Goal: Task Accomplishment & Management: Manage account settings

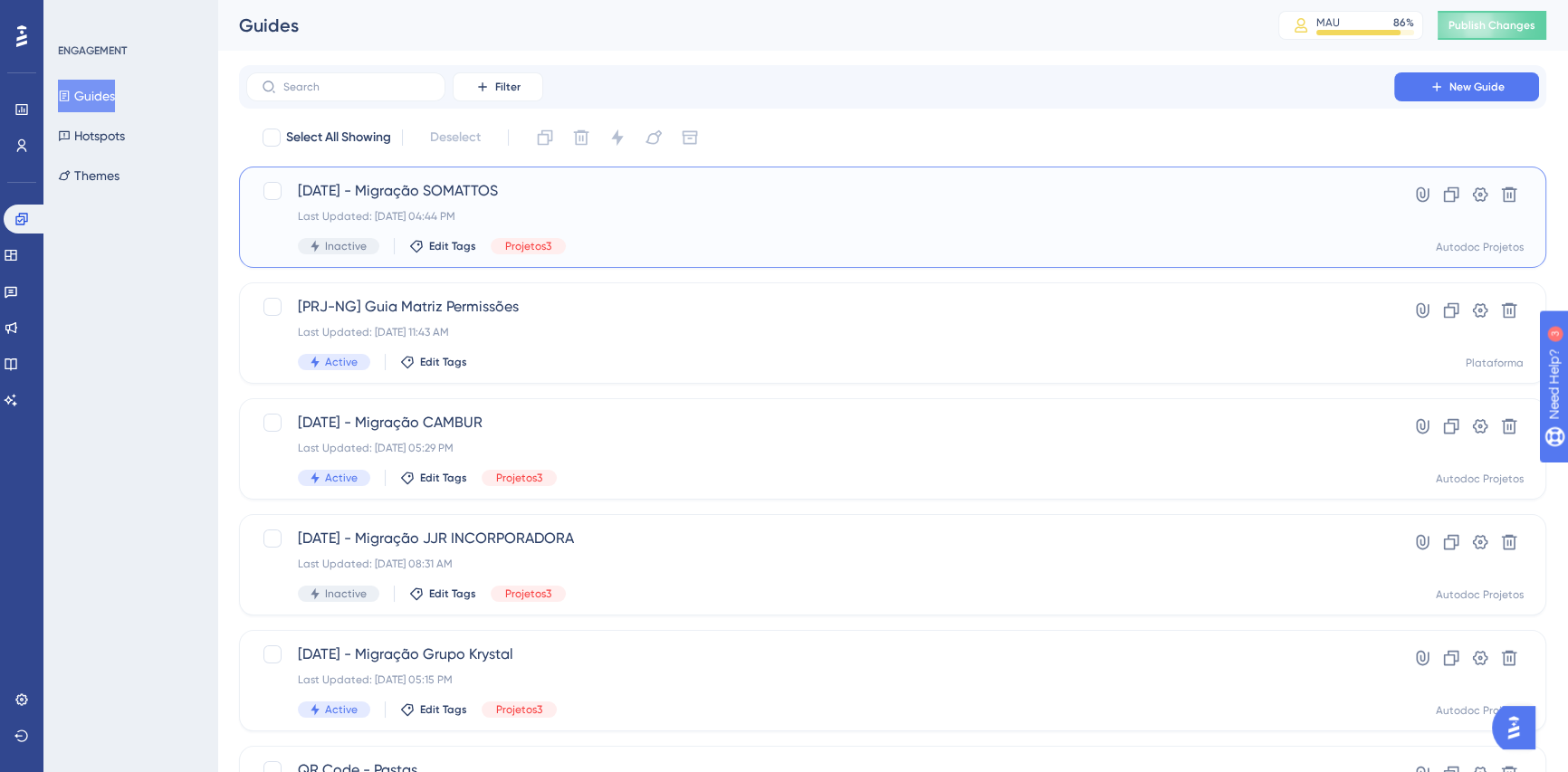
click at [432, 190] on span "[DATE] - Migração SOMATTOS" at bounding box center [820, 191] width 1045 height 22
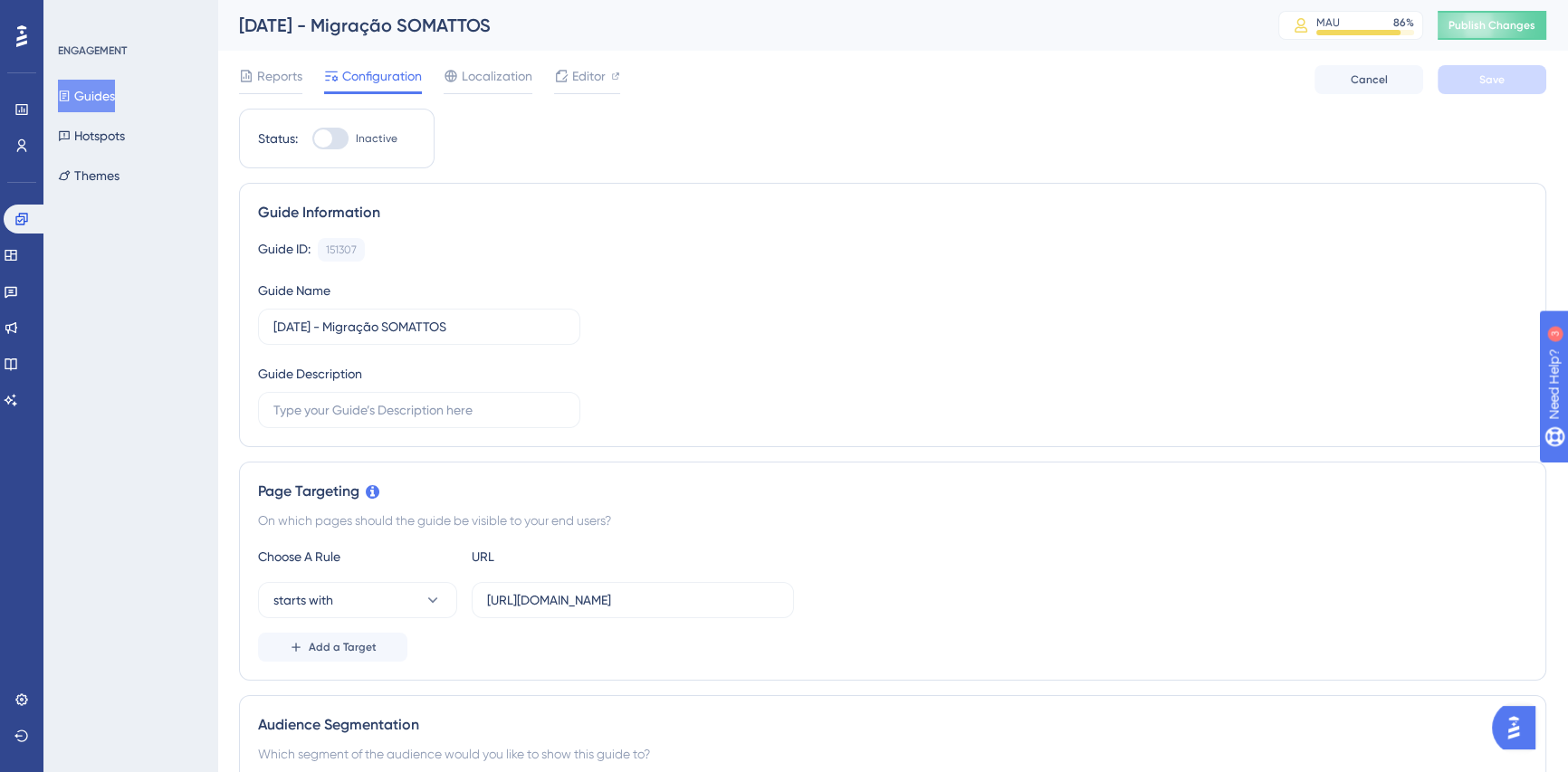
scroll to position [493, 0]
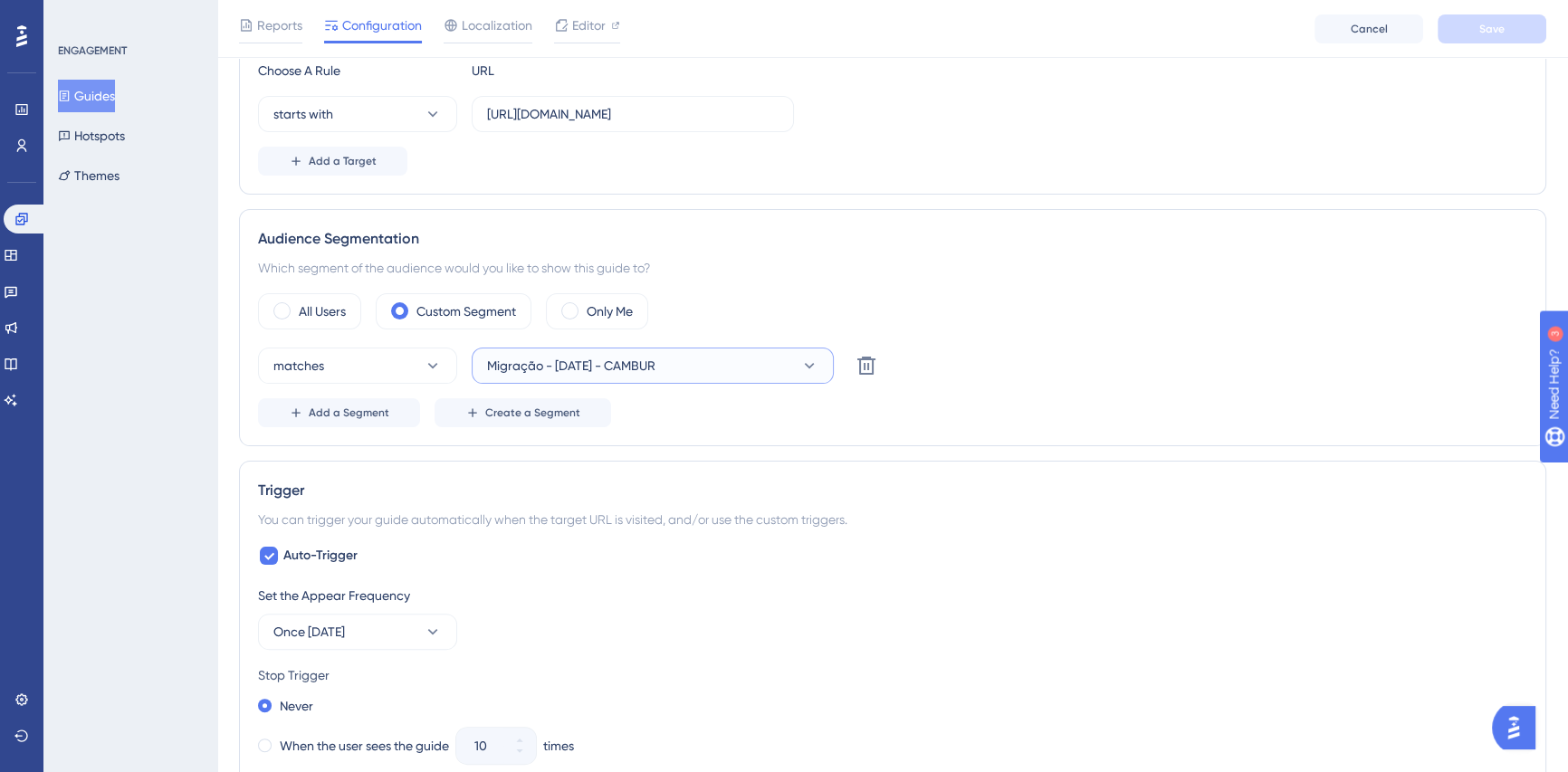
click at [733, 355] on button "Migração - [DATE] - CAMBUR" at bounding box center [652, 366] width 362 height 37
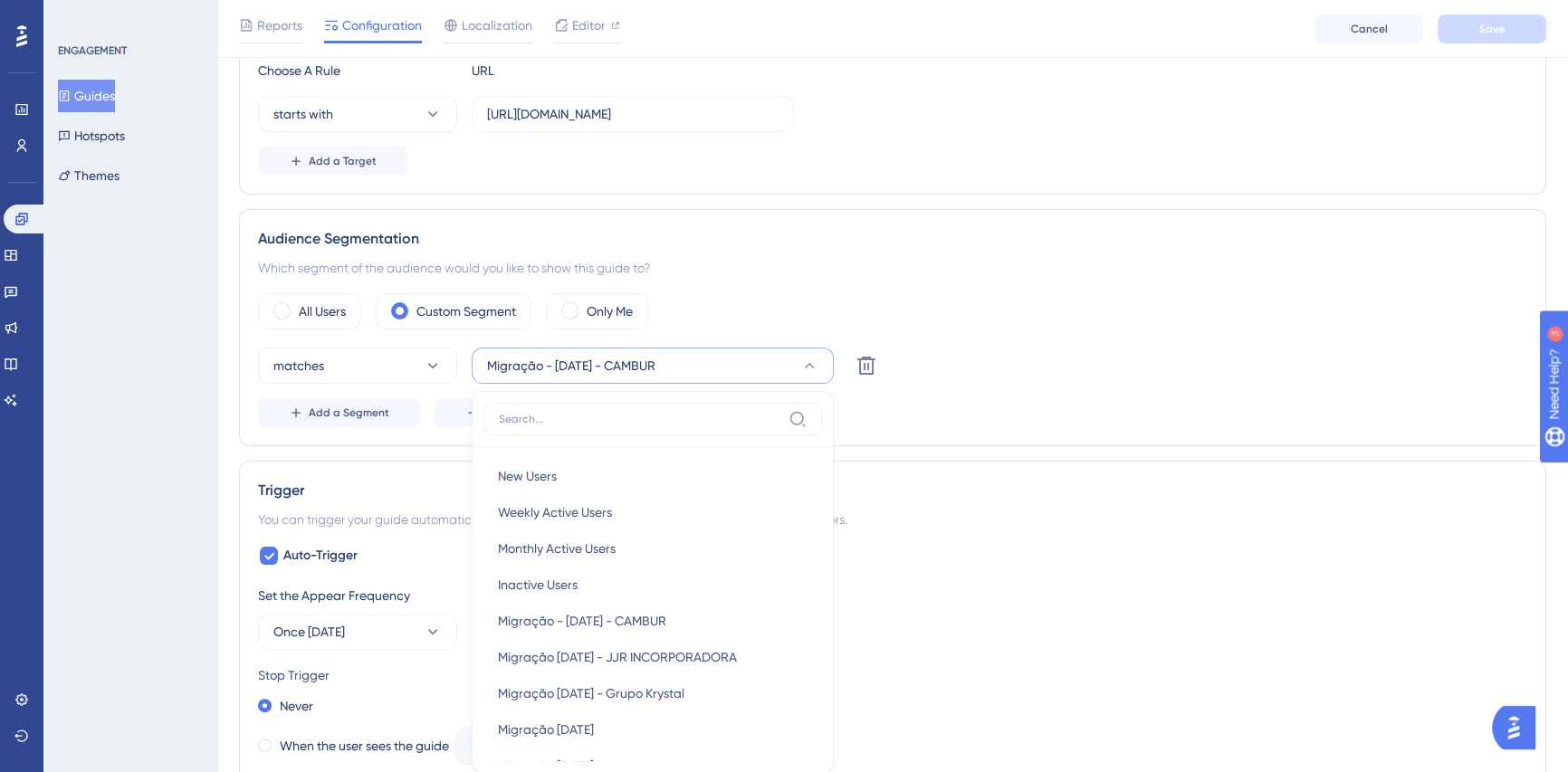
scroll to position [649, 0]
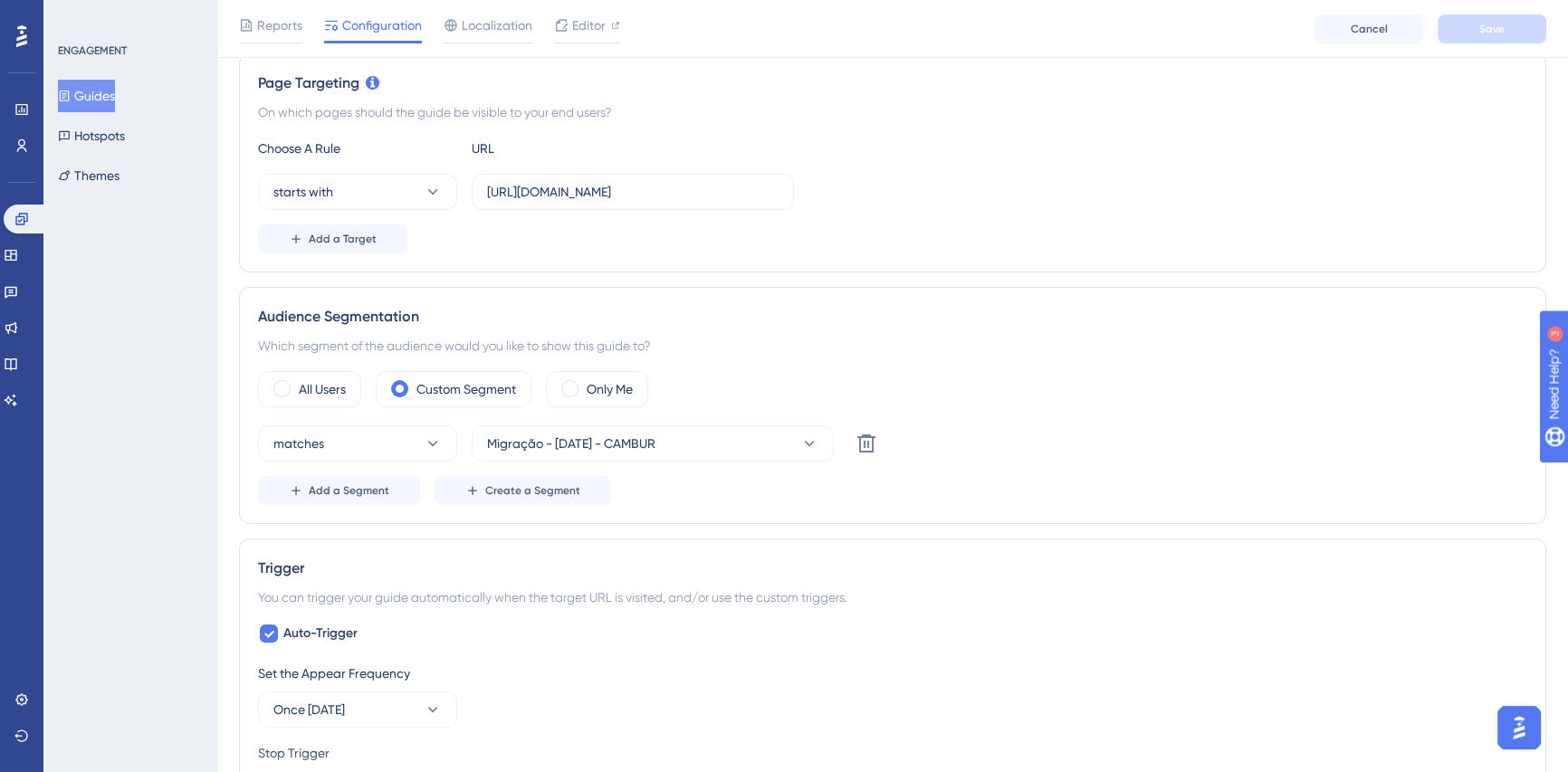
scroll to position [575, 0]
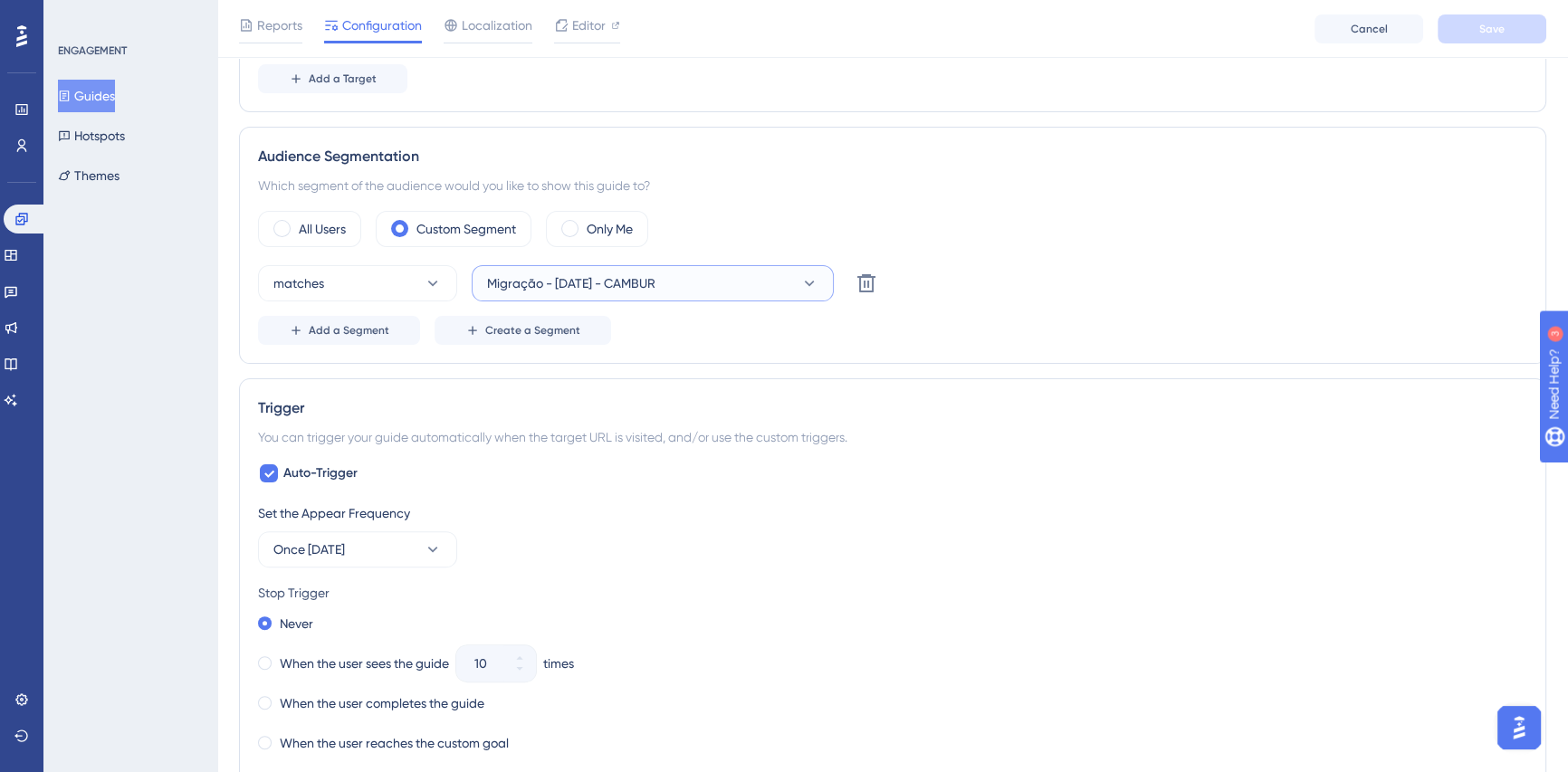
click at [688, 286] on button "Migração - 12/08/2025 - CAMBUR" at bounding box center [652, 284] width 362 height 37
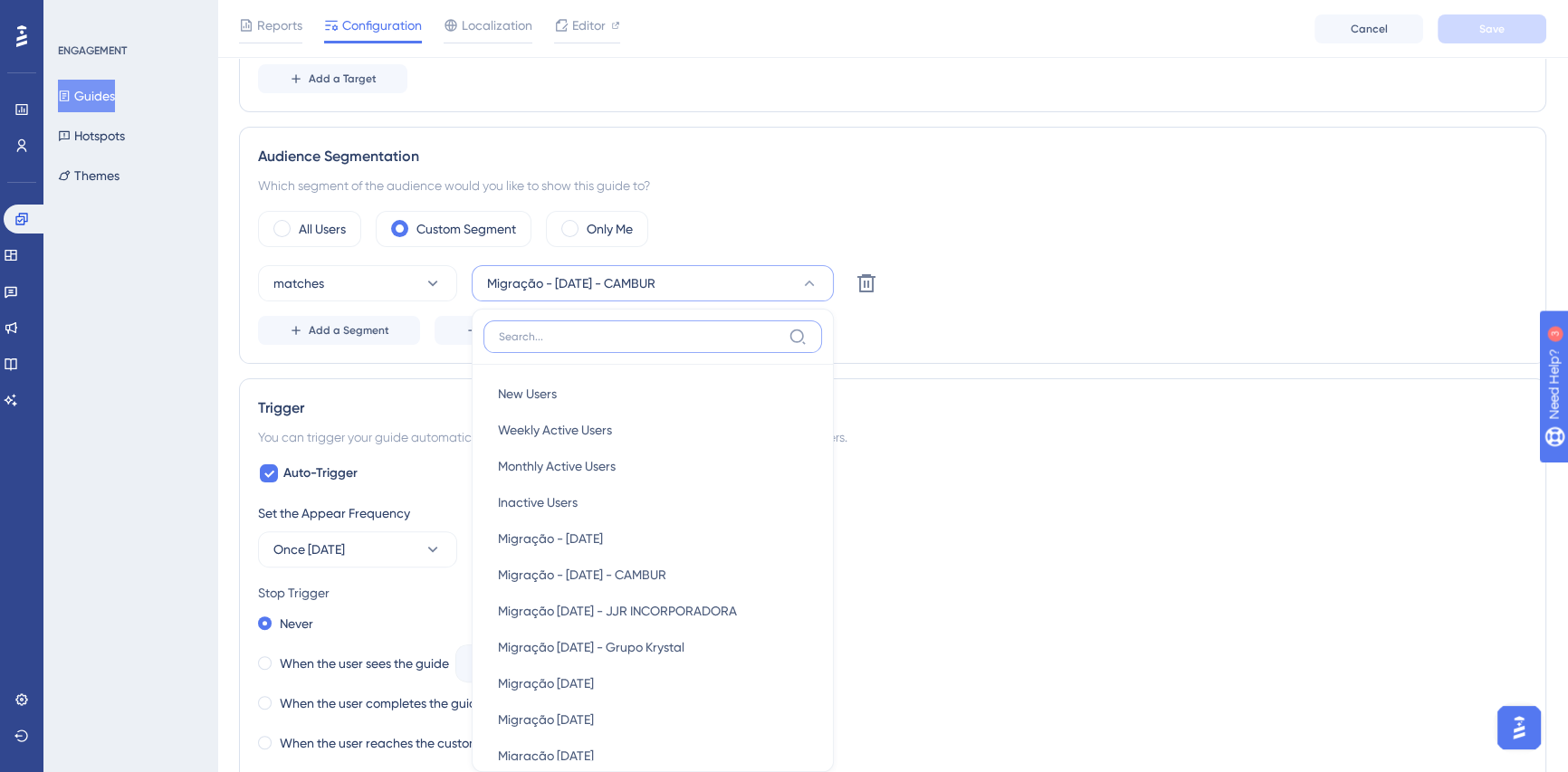
scroll to position [630, 0]
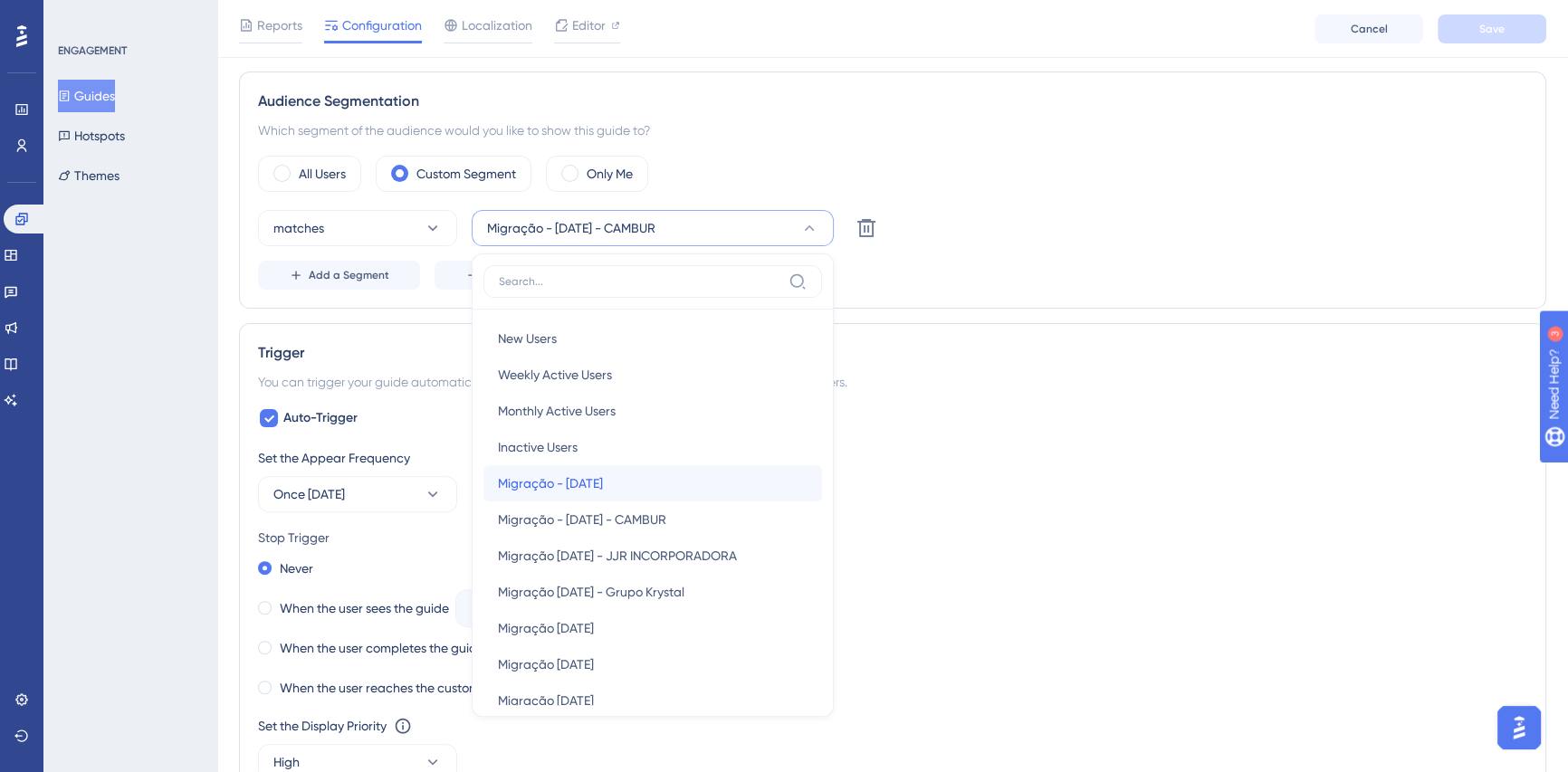
click at [602, 474] on span "Migração - 04/09/2025" at bounding box center [550, 482] width 105 height 22
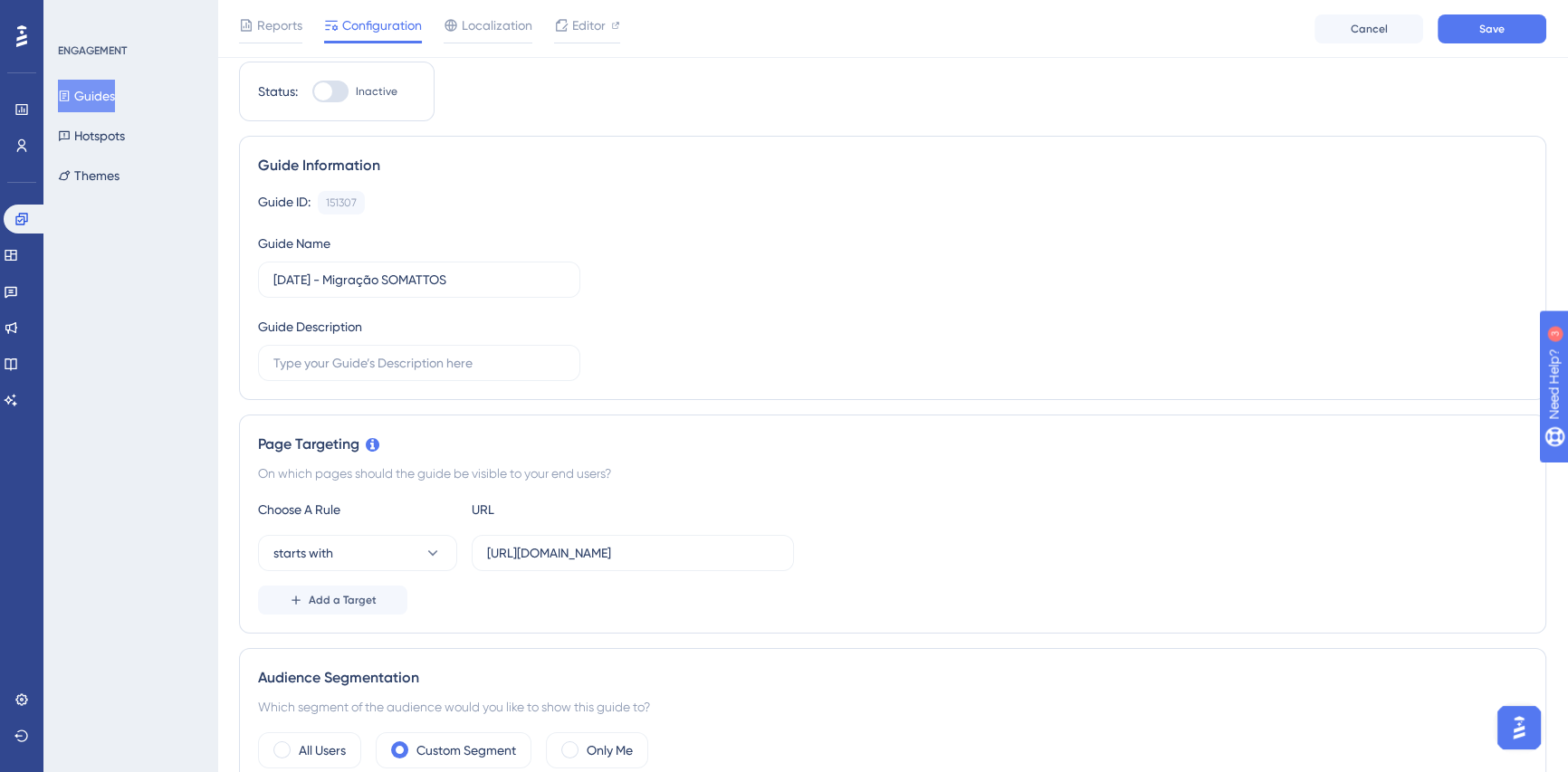
scroll to position [0, 0]
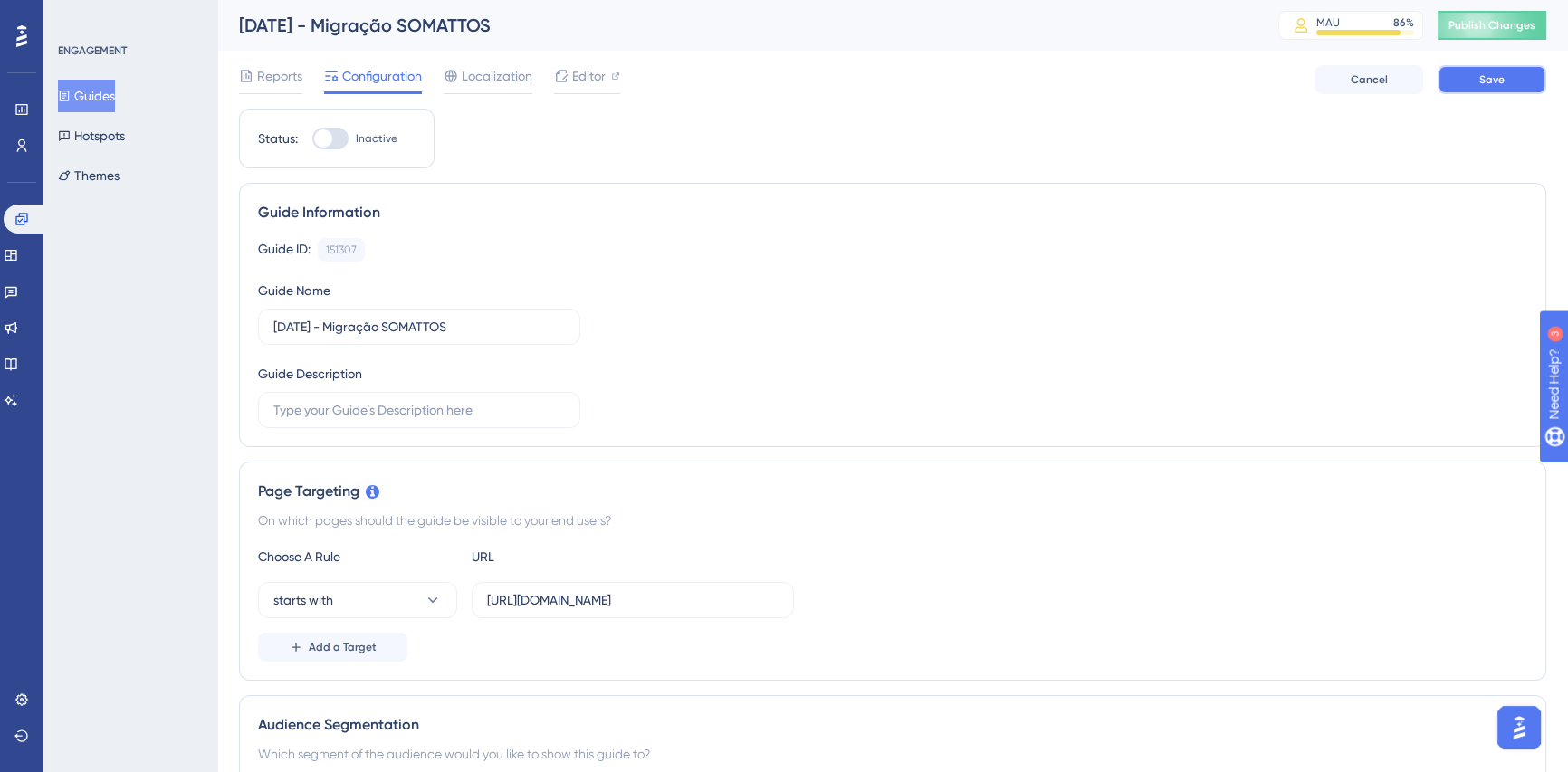
click at [1475, 72] on button "Save" at bounding box center [1492, 80] width 109 height 29
click at [593, 82] on span "Editor" at bounding box center [589, 76] width 34 height 22
click at [1466, 19] on span "Publish Changes" at bounding box center [1492, 25] width 87 height 14
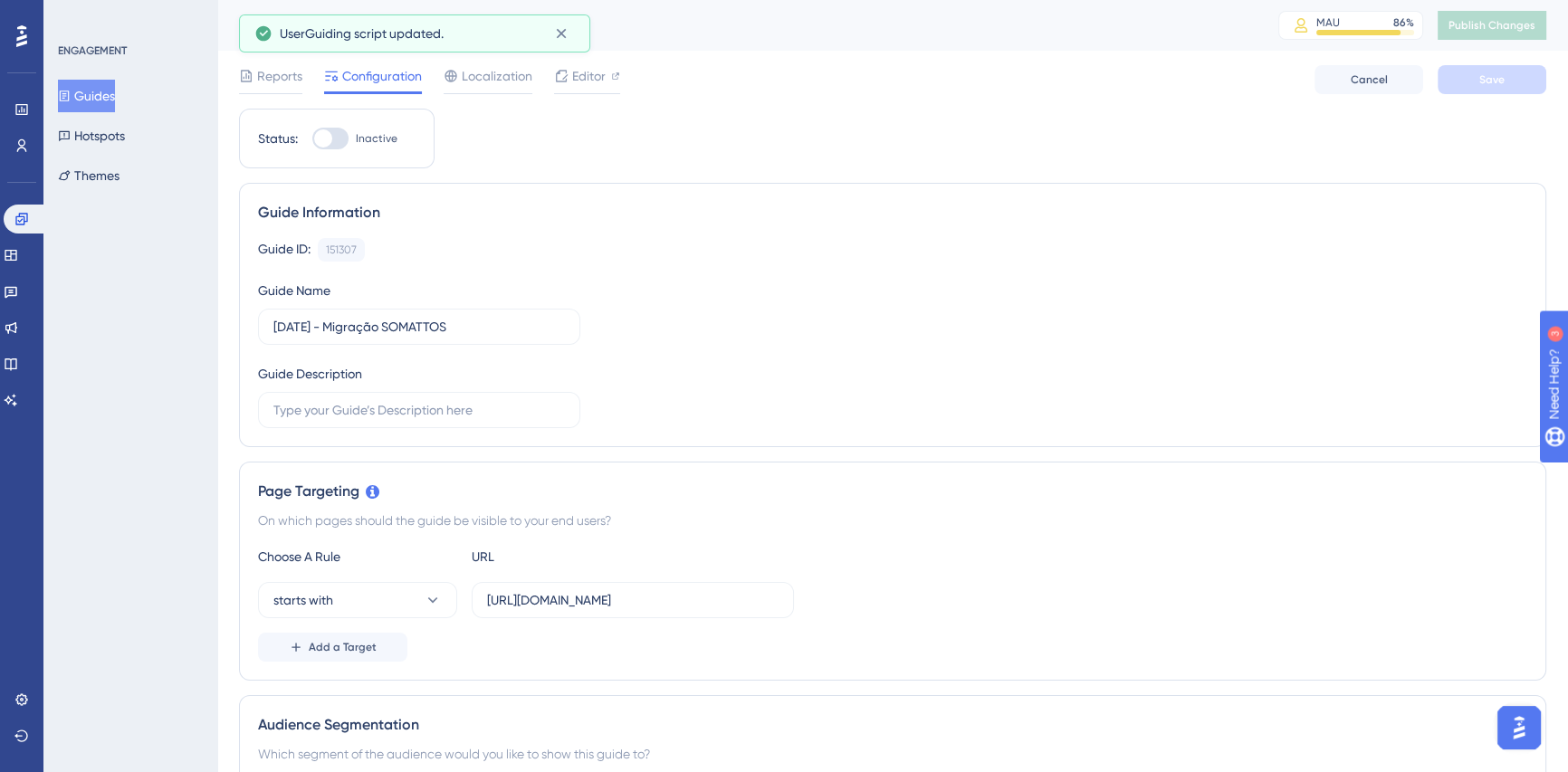
click at [343, 138] on div at bounding box center [330, 138] width 37 height 22
click at [312, 138] on input "Inactive" at bounding box center [312, 138] width 1 height 1
checkbox input "true"
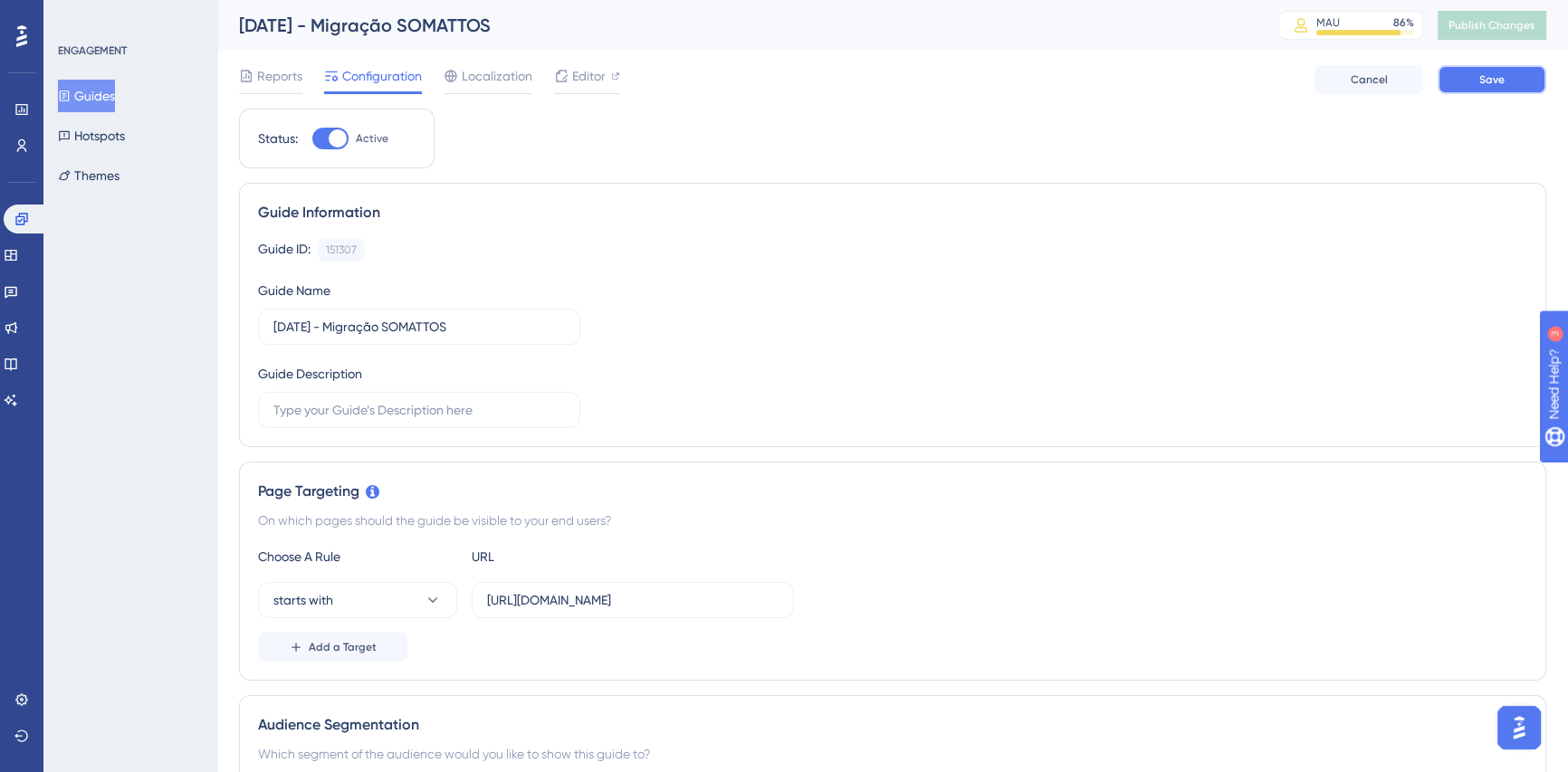
click at [1505, 76] on button "Save" at bounding box center [1492, 80] width 109 height 29
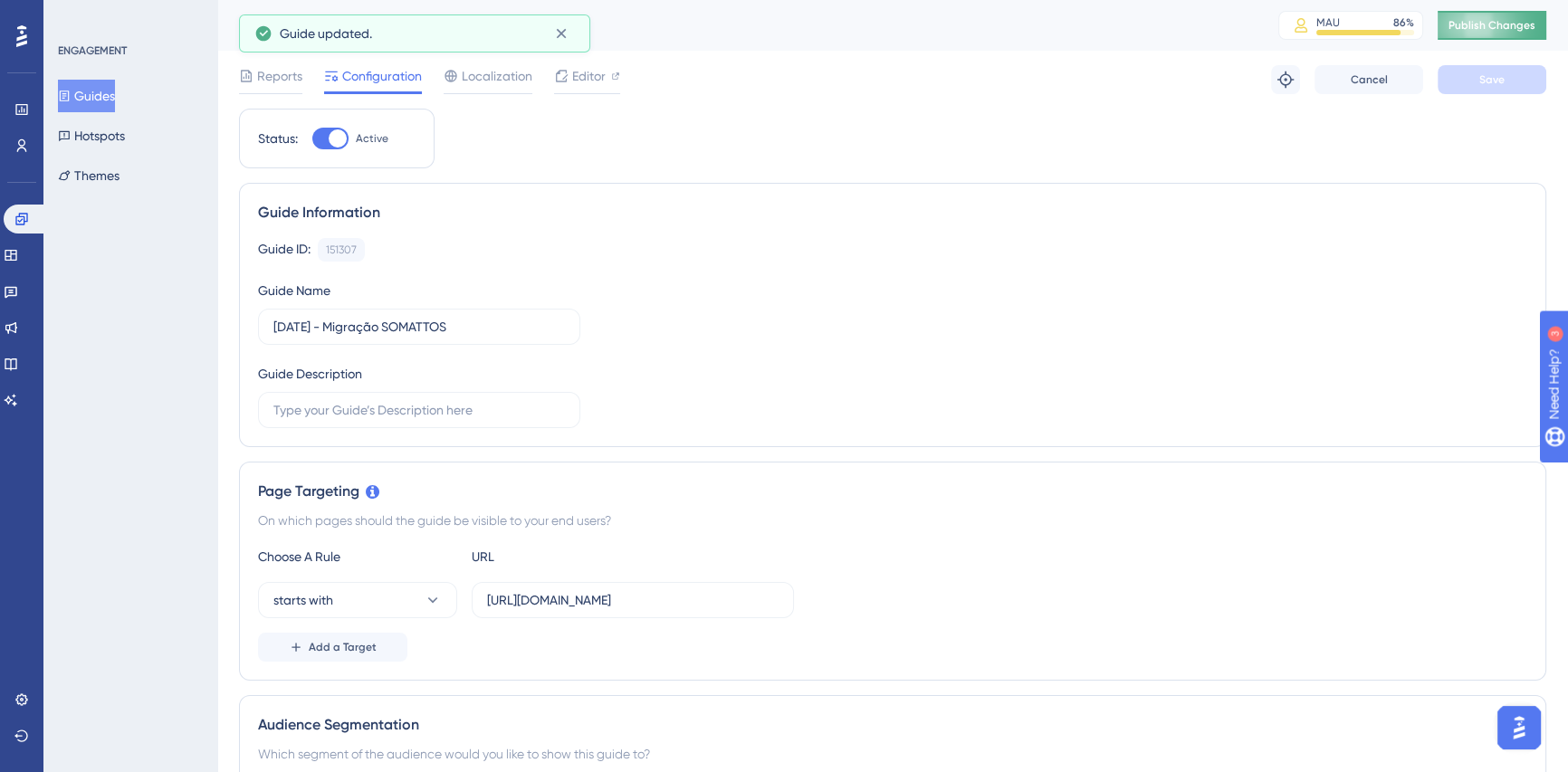
click at [1512, 18] on span "Publish Changes" at bounding box center [1492, 25] width 87 height 14
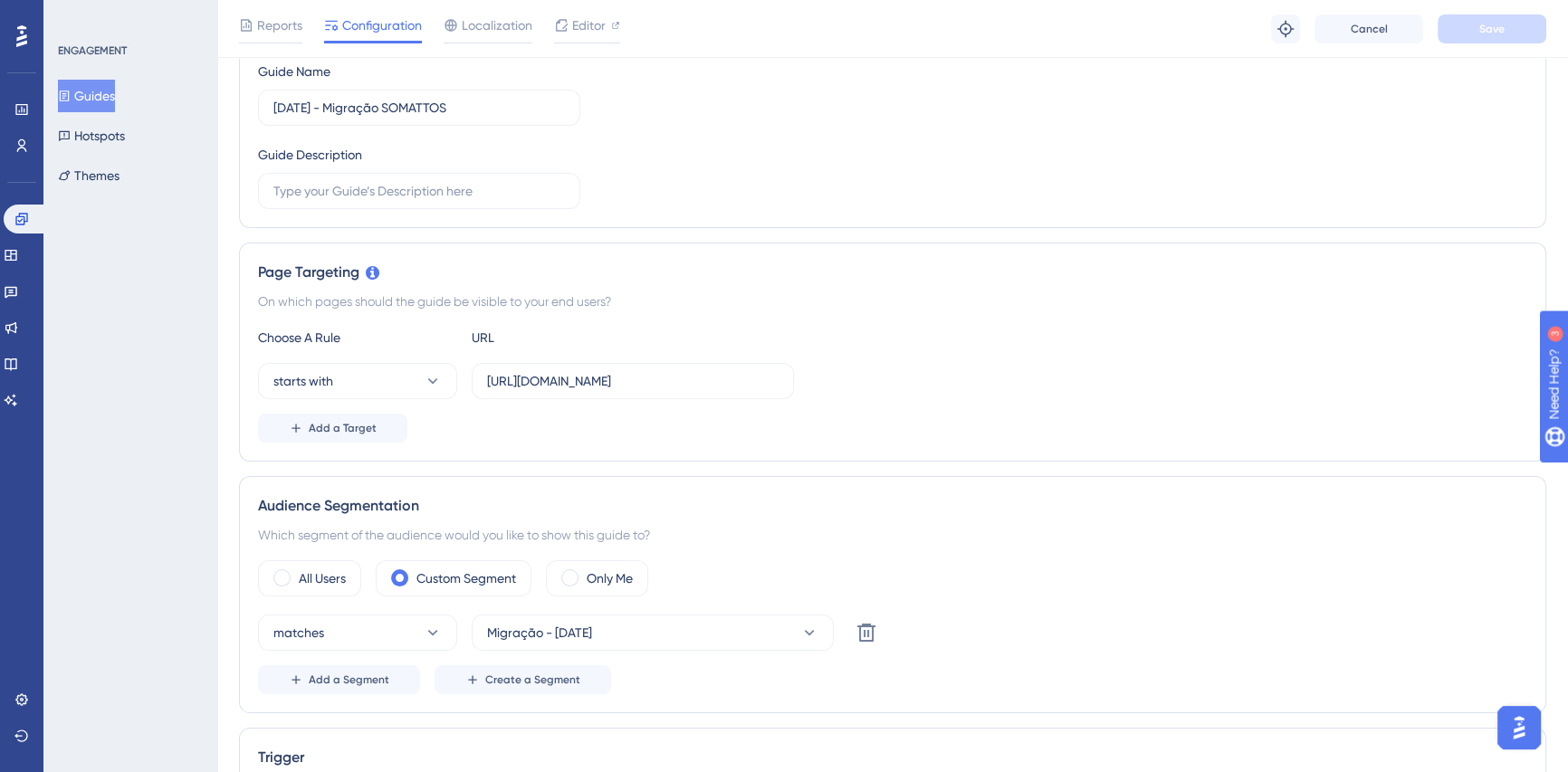
scroll to position [328, 0]
